Goal: Navigation & Orientation: Find specific page/section

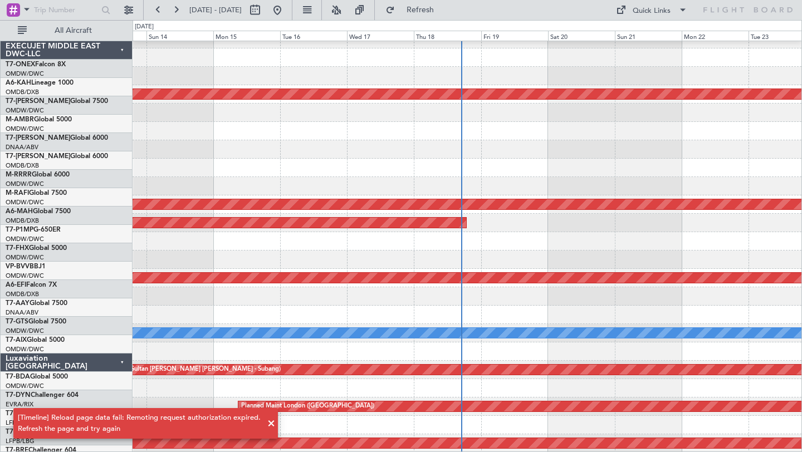
scroll to position [287, 0]
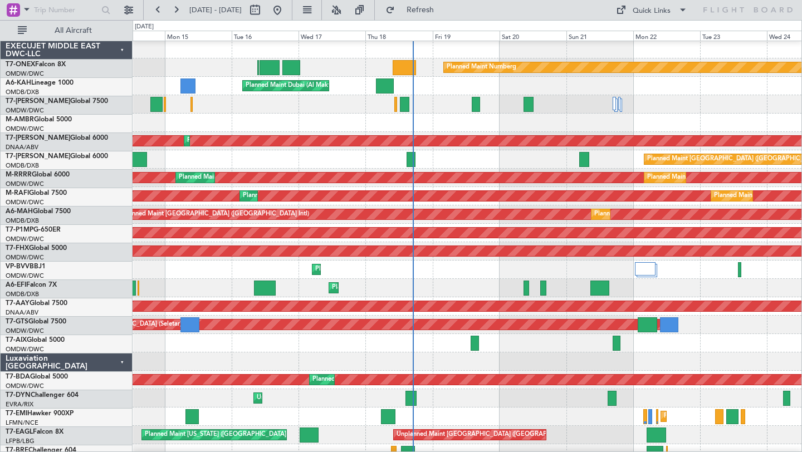
scroll to position [2, 0]
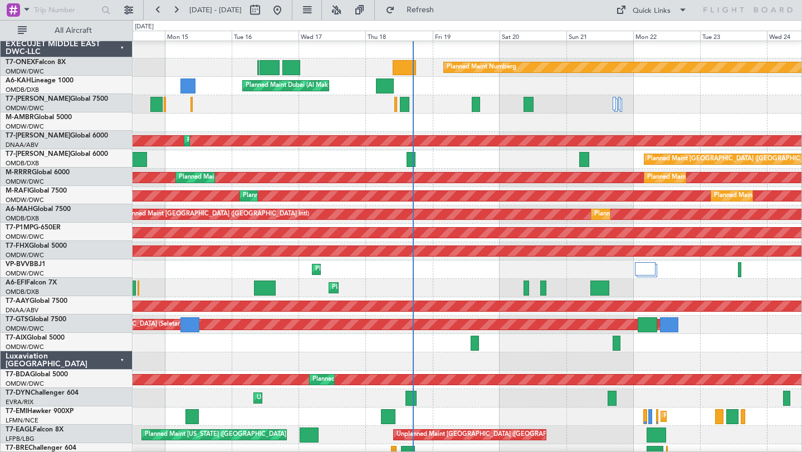
click at [466, 269] on div "Planned Maint Dubai (Al Maktoum Intl)" at bounding box center [467, 270] width 669 height 18
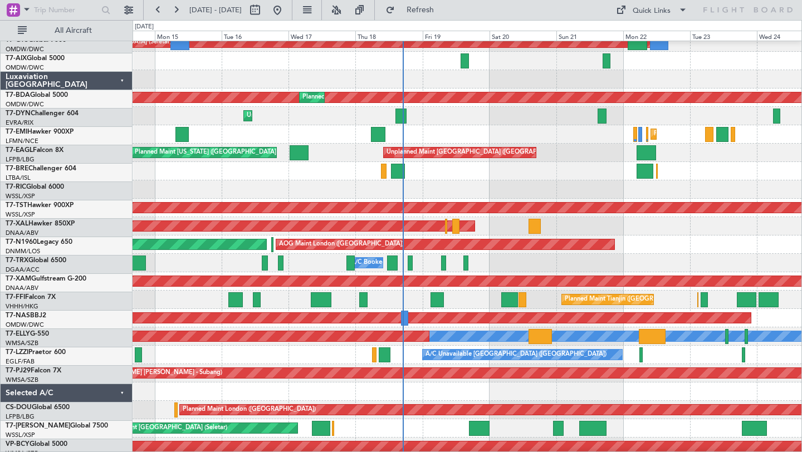
scroll to position [287, 0]
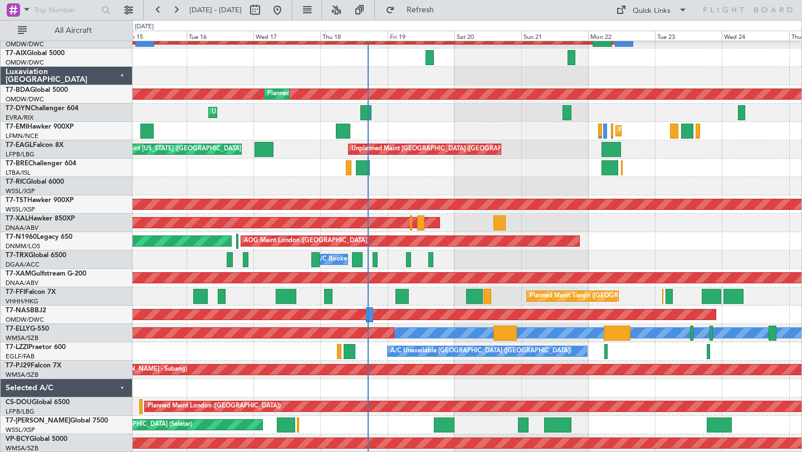
click at [459, 384] on div at bounding box center [467, 388] width 669 height 18
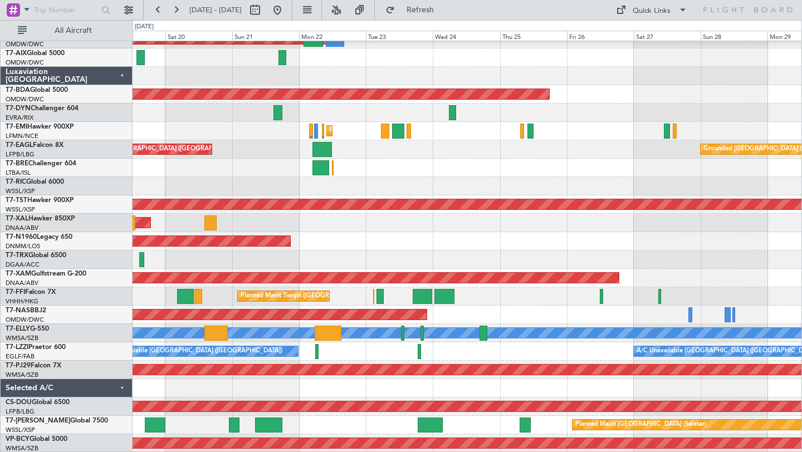
click at [475, 392] on div "Unplanned Maint [GEOGRAPHIC_DATA] (Al Maktoum Intl) AOG Maint Singapore (Seleta…" at bounding box center [467, 103] width 669 height 699
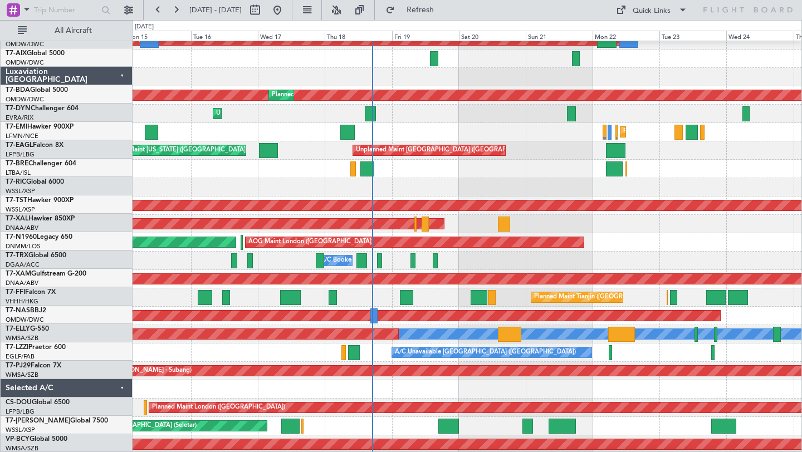
click at [653, 230] on div "Planned Maint [PERSON_NAME]" at bounding box center [467, 224] width 669 height 18
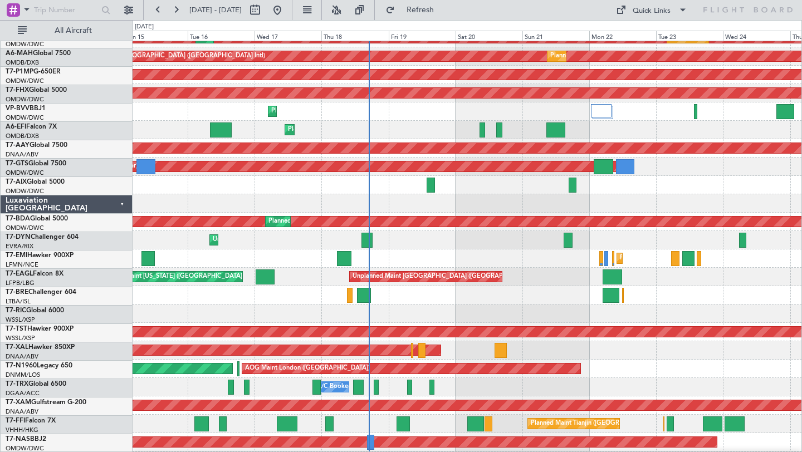
scroll to position [159, 0]
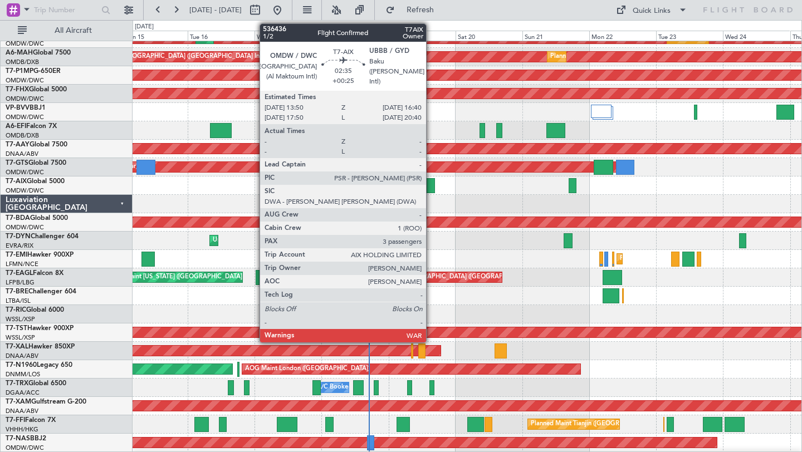
click at [431, 186] on div at bounding box center [431, 185] width 8 height 15
